Goal: Check status: Check status

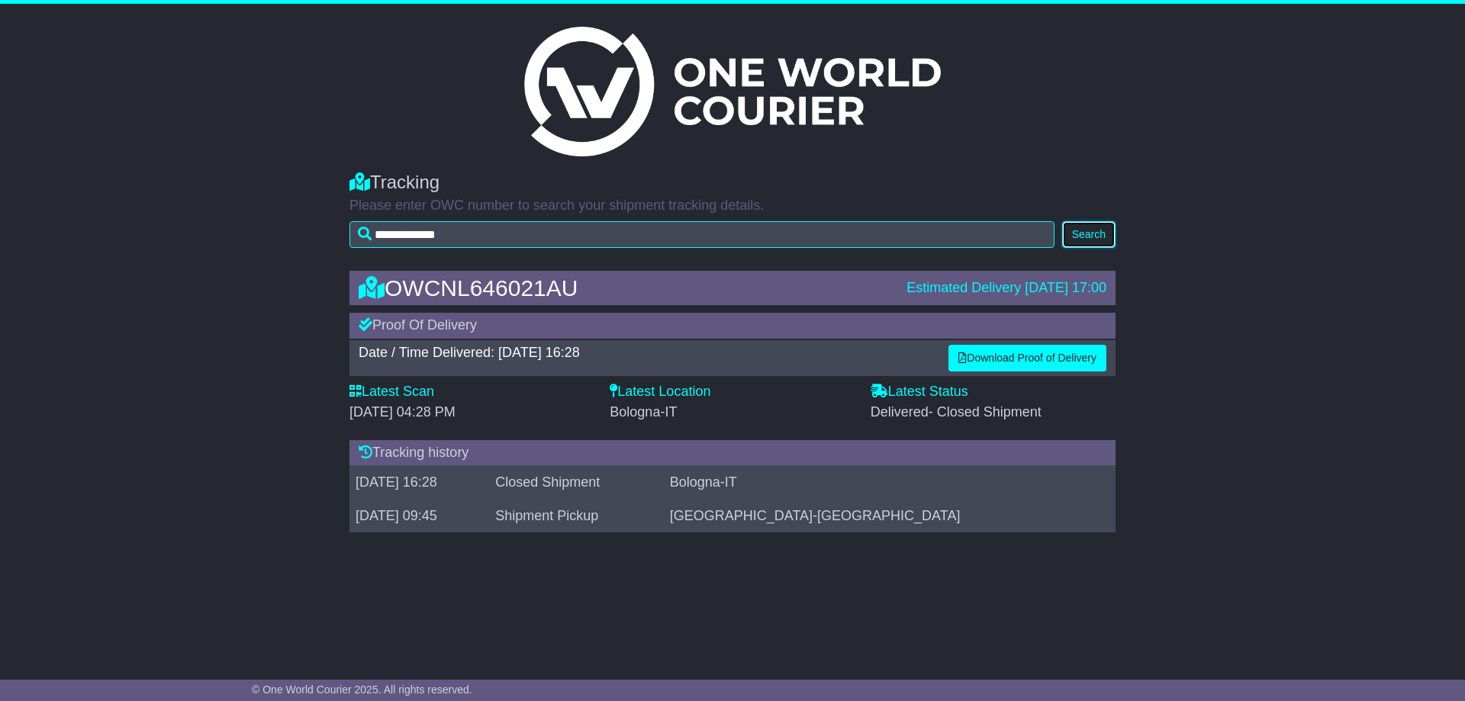
click at [1085, 236] on button "Search" at bounding box center [1088, 234] width 53 height 27
click at [1077, 230] on button "Search" at bounding box center [1088, 234] width 53 height 27
click at [724, 108] on img at bounding box center [732, 92] width 417 height 130
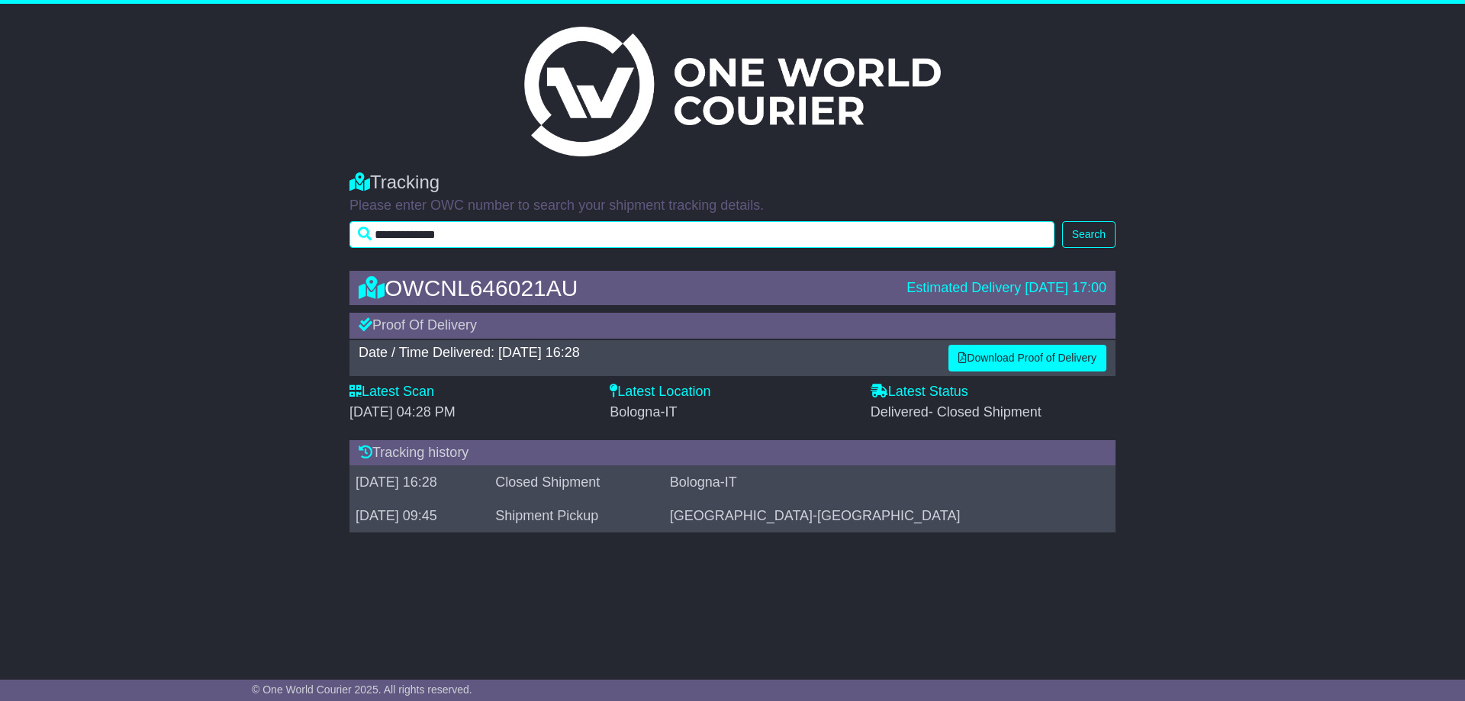
drag, startPoint x: 546, startPoint y: 242, endPoint x: 377, endPoint y: 230, distance: 169.1
click at [377, 230] on input "**********" at bounding box center [702, 234] width 705 height 27
click at [427, 238] on input "**********" at bounding box center [702, 234] width 705 height 27
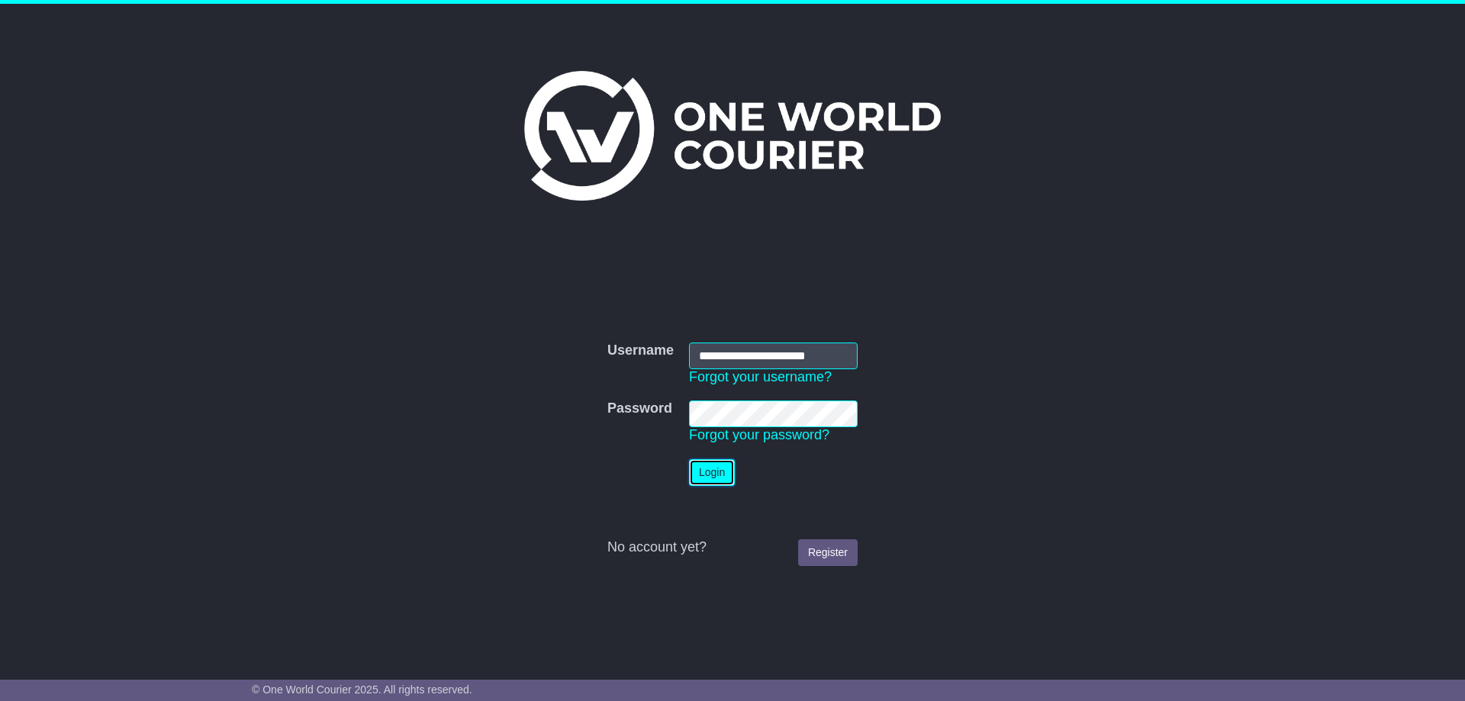
click at [689, 460] on button "Login" at bounding box center [712, 472] width 46 height 27
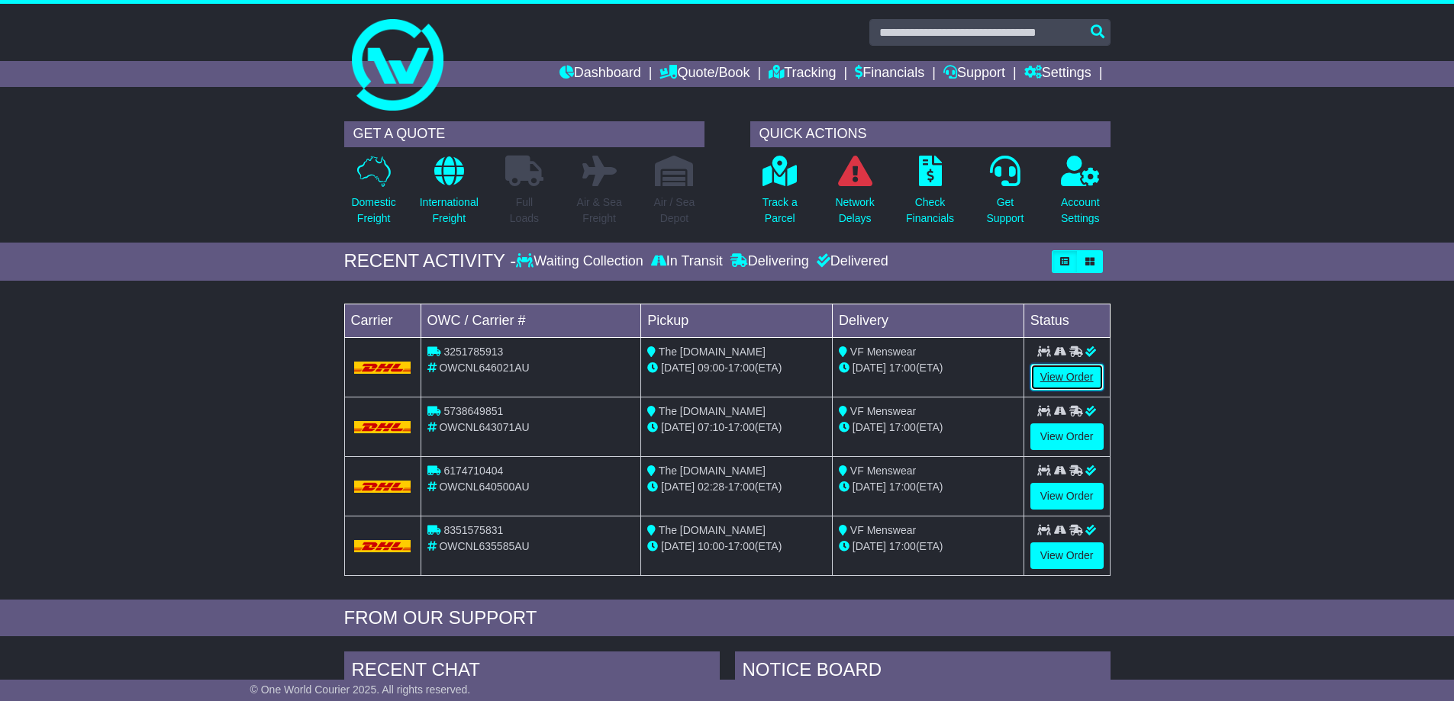
click at [1078, 382] on link "View Order" at bounding box center [1066, 377] width 73 height 27
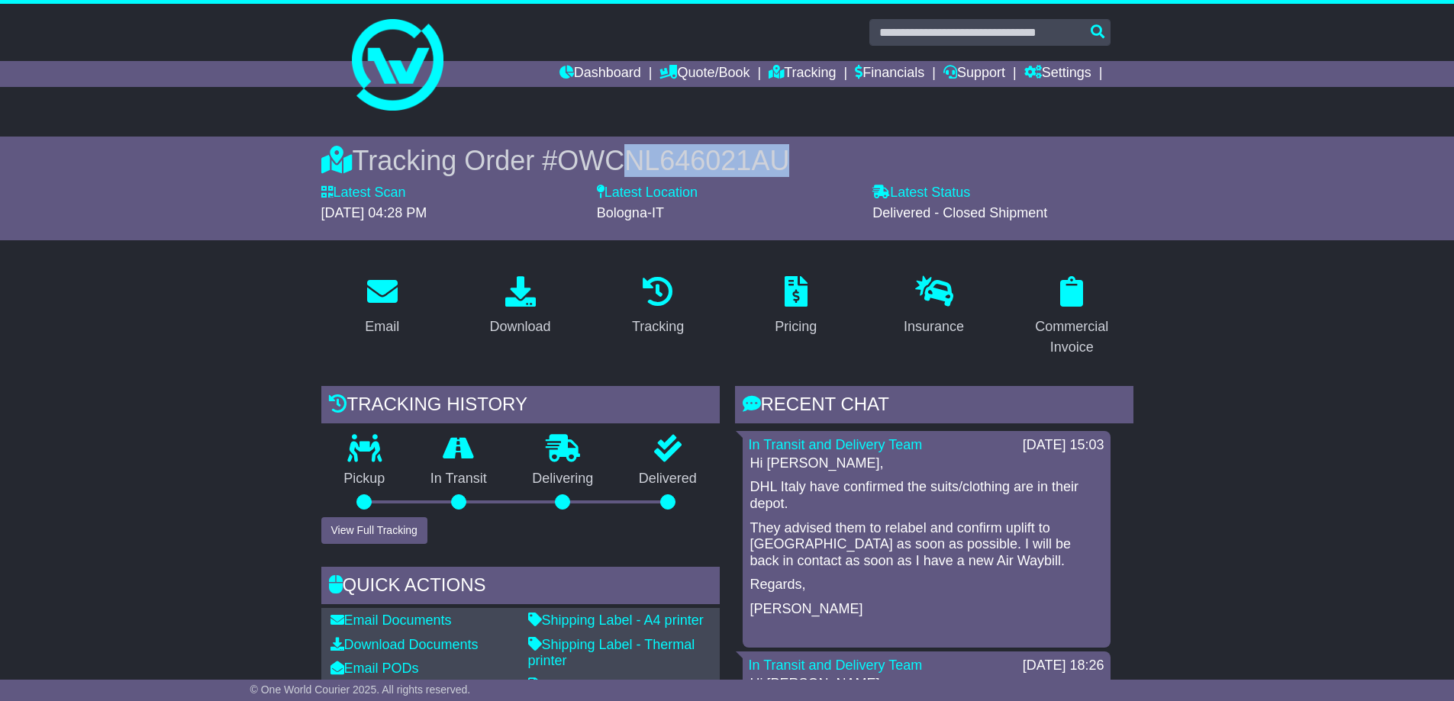
drag, startPoint x: 802, startPoint y: 151, endPoint x: 639, endPoint y: 160, distance: 163.5
click at [639, 160] on div "Tracking Order # OWCNL646021AU" at bounding box center [727, 160] width 812 height 33
drag, startPoint x: 640, startPoint y: 158, endPoint x: 969, endPoint y: 148, distance: 329.1
click at [969, 148] on div "Tracking Order # OWCNL646021AU" at bounding box center [727, 160] width 812 height 33
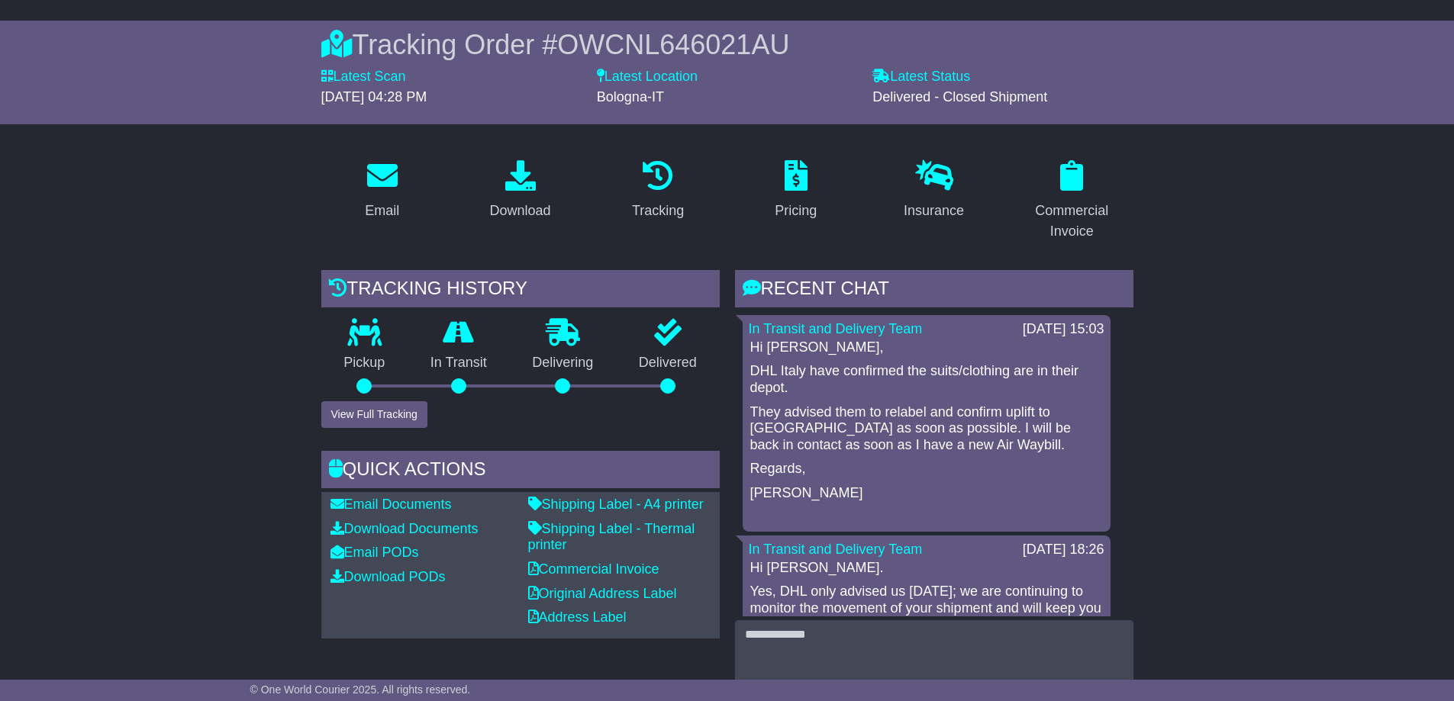
scroll to position [76, 0]
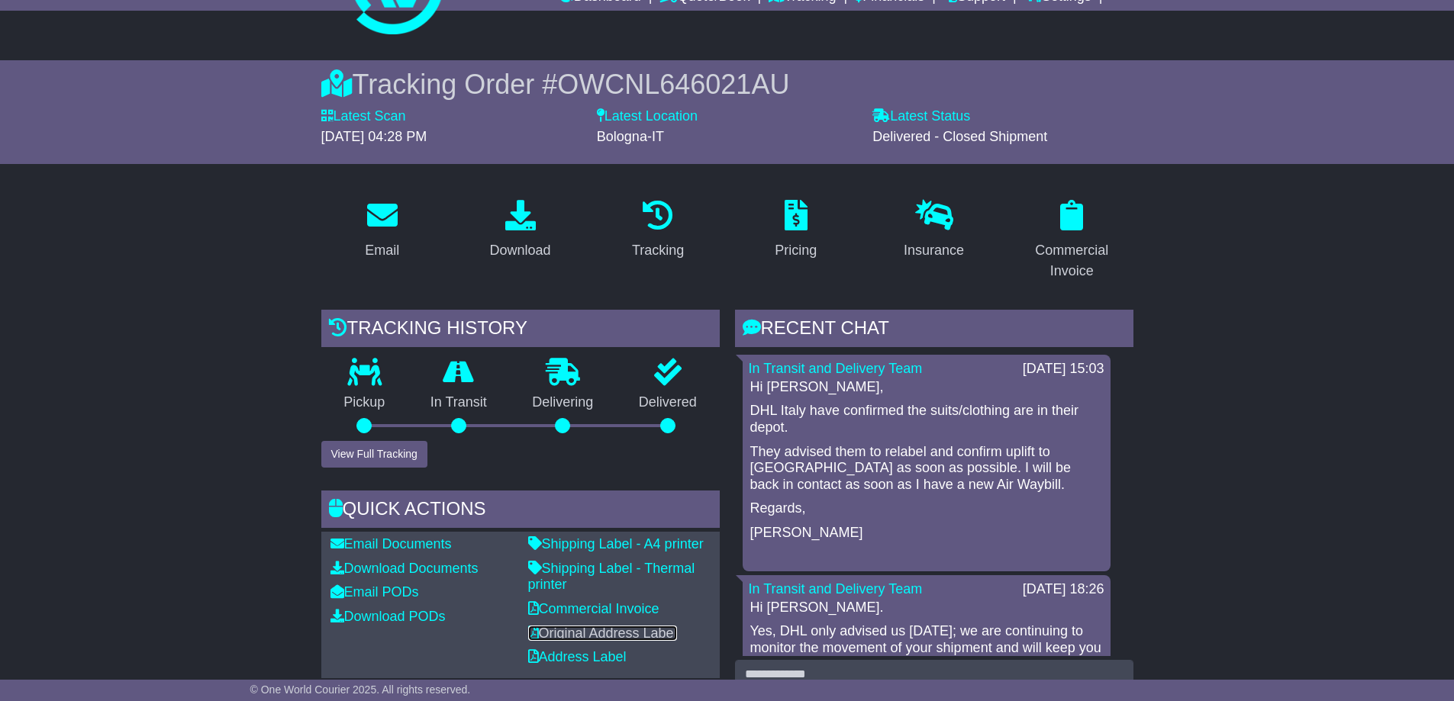
click at [611, 631] on link "Original Address Label" at bounding box center [602, 633] width 149 height 15
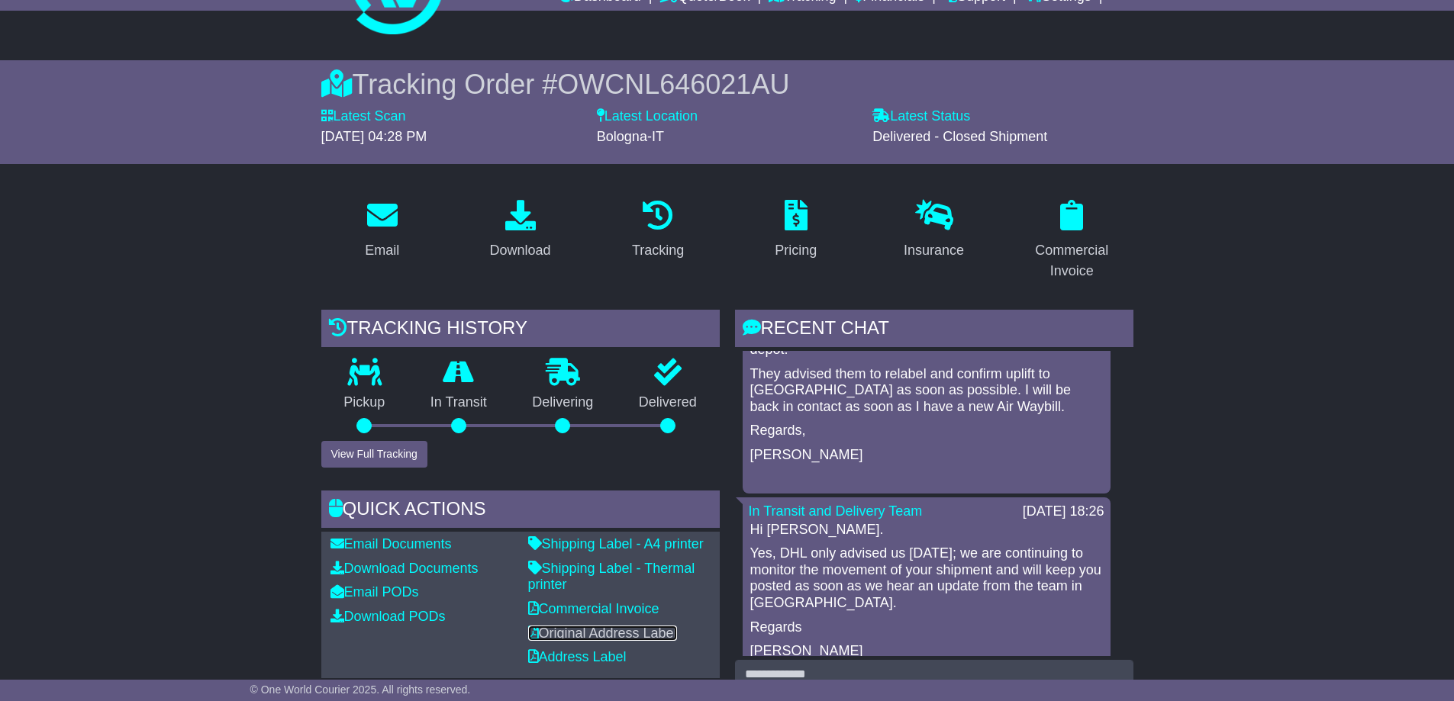
scroll to position [153, 0]
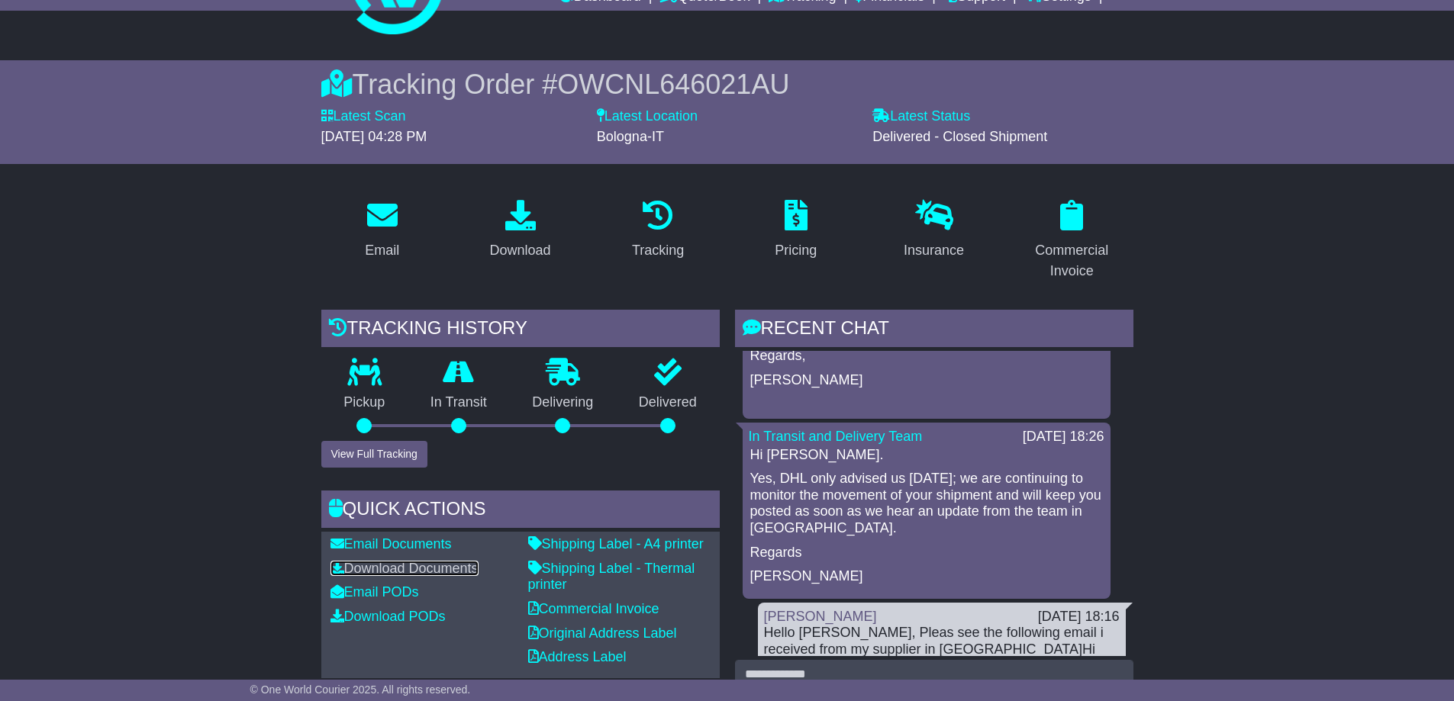
click at [389, 567] on link "Download Documents" at bounding box center [404, 568] width 148 height 15
